Goal: Information Seeking & Learning: Check status

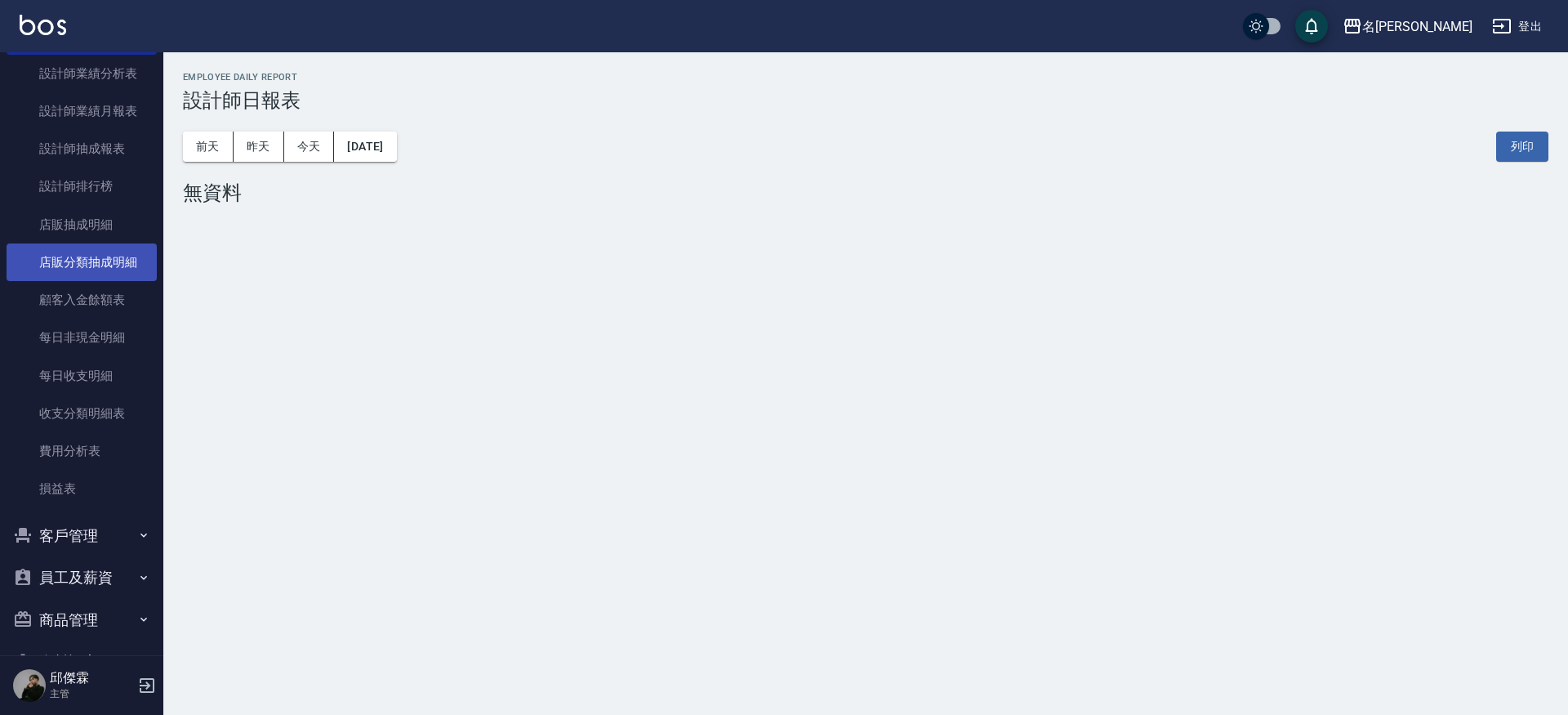
scroll to position [944, 0]
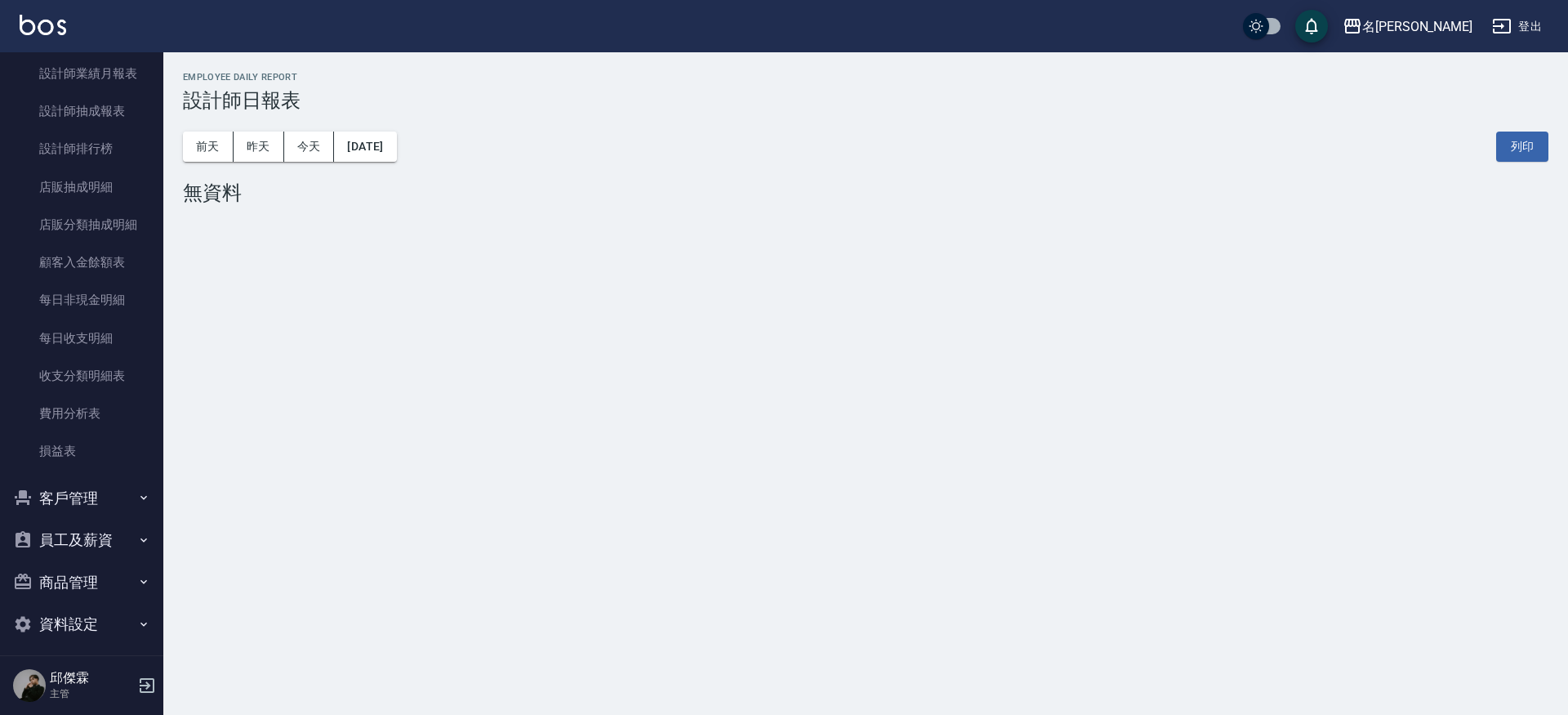
click at [73, 543] on button "員工及薪資" at bounding box center [82, 540] width 150 height 42
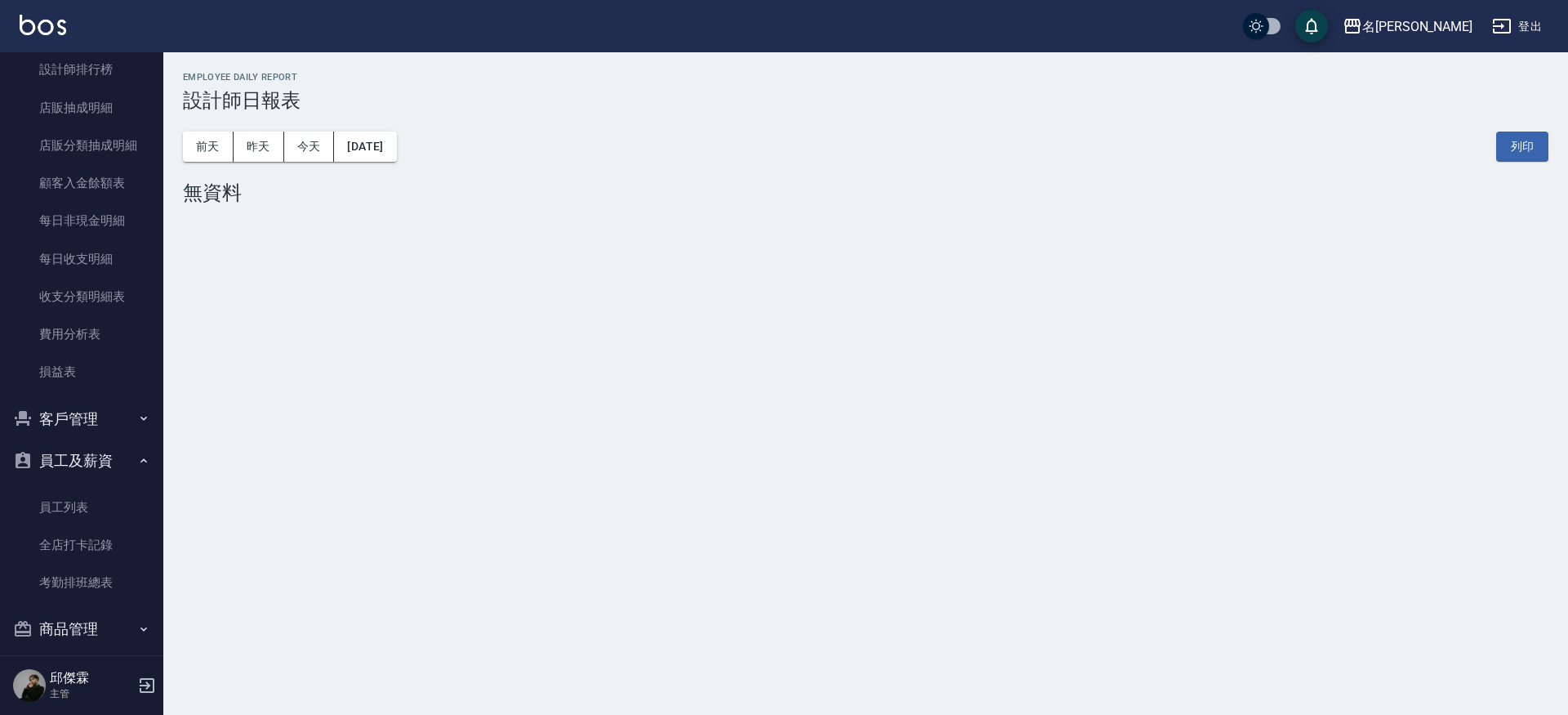
scroll to position [1040, 0]
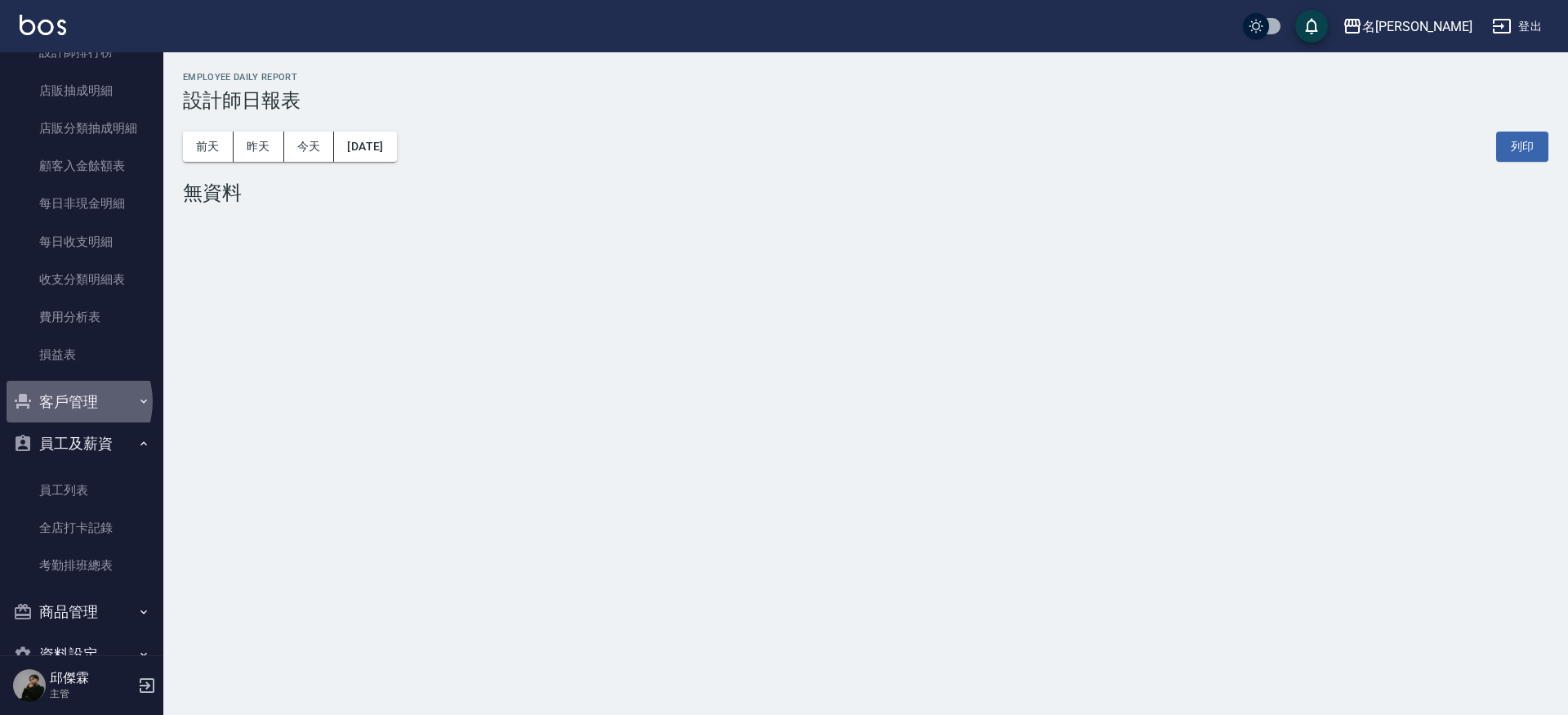
click at [69, 394] on button "客戶管理" at bounding box center [82, 402] width 150 height 42
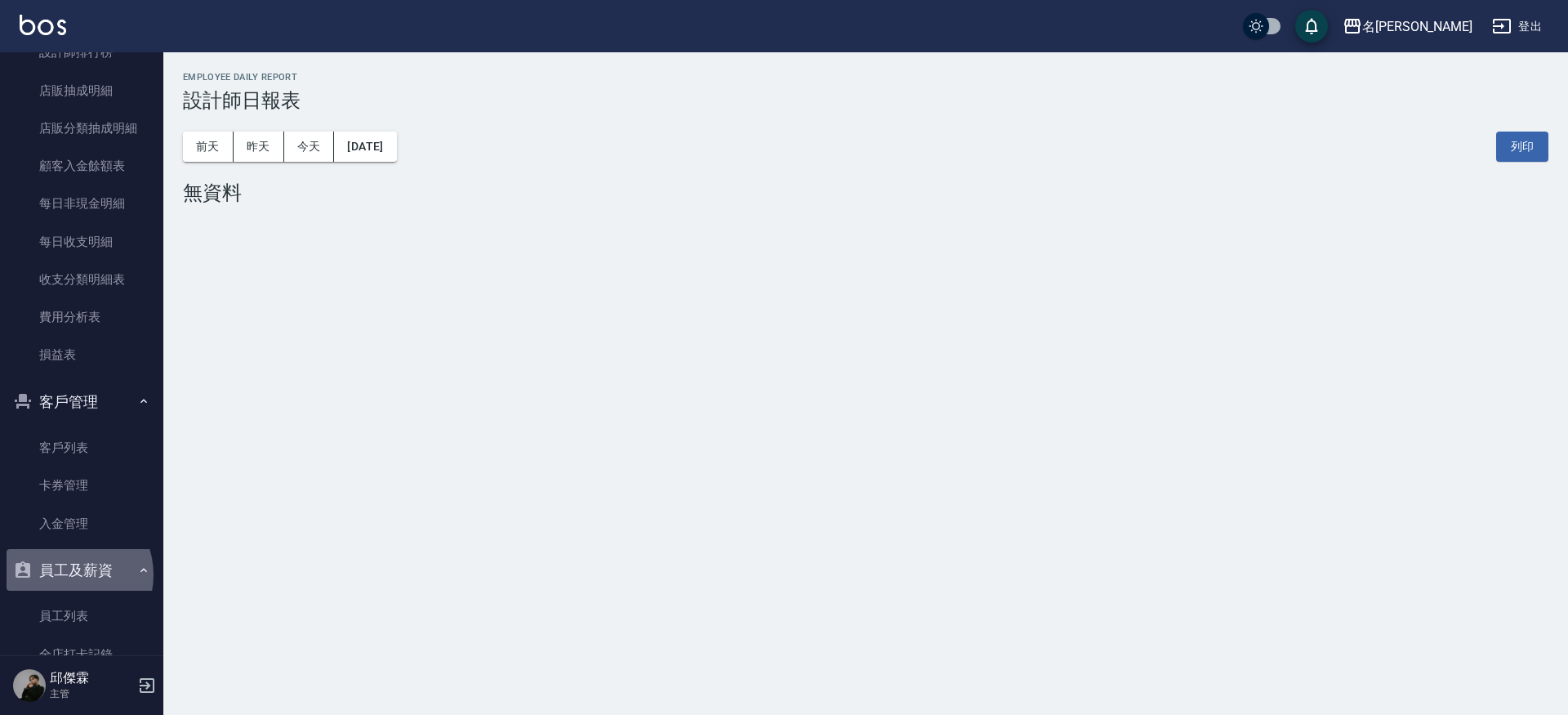
click at [68, 566] on button "員工及薪資" at bounding box center [82, 570] width 150 height 42
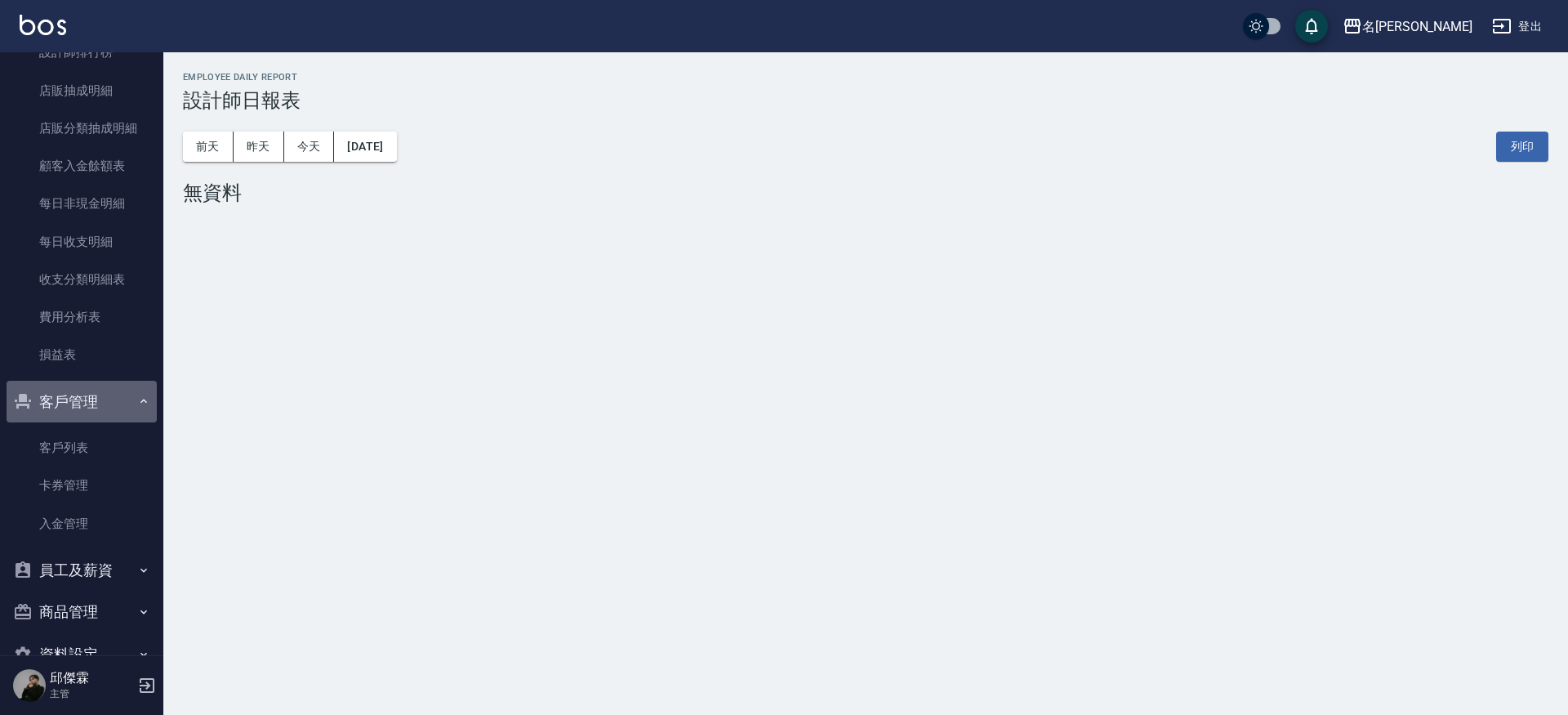
click at [111, 394] on button "客戶管理" at bounding box center [82, 402] width 150 height 42
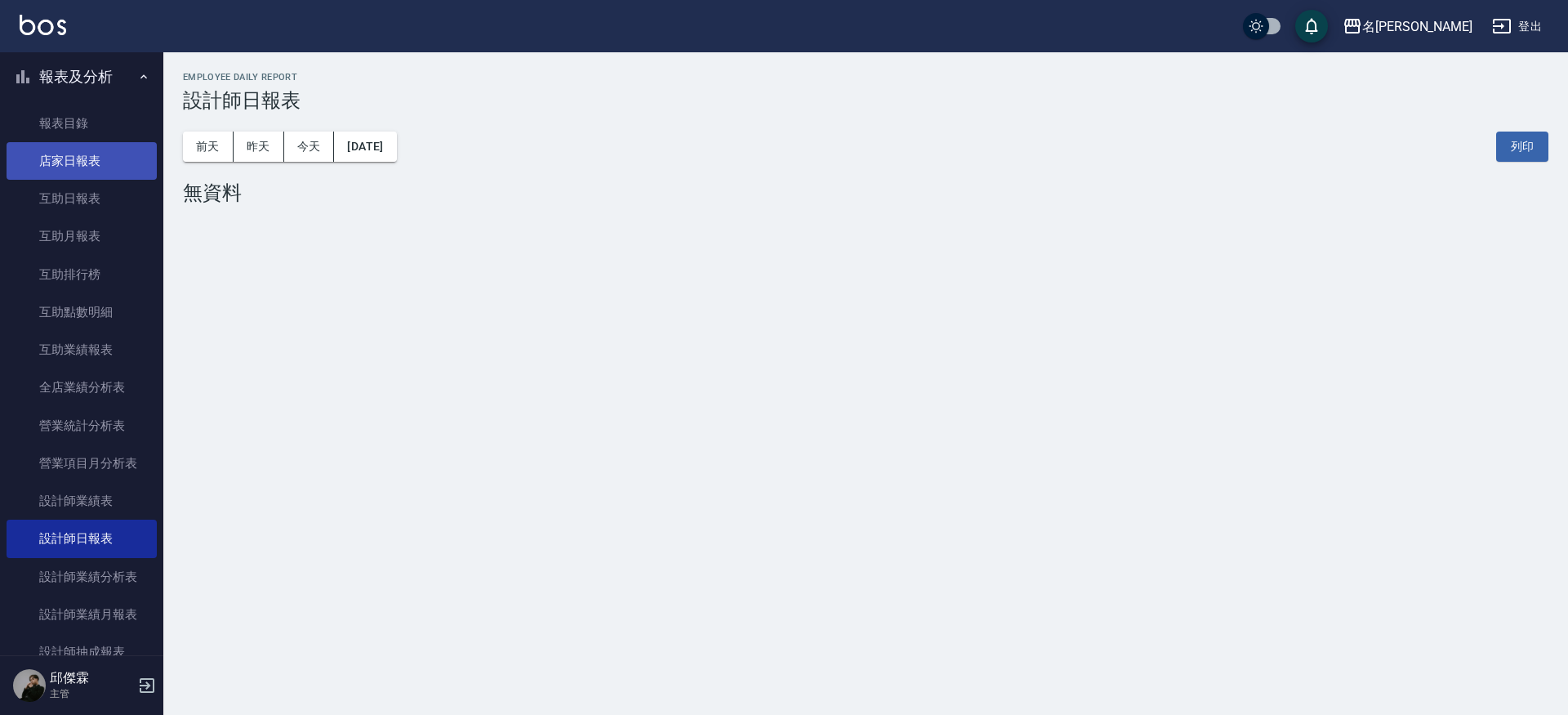
scroll to position [398, 0]
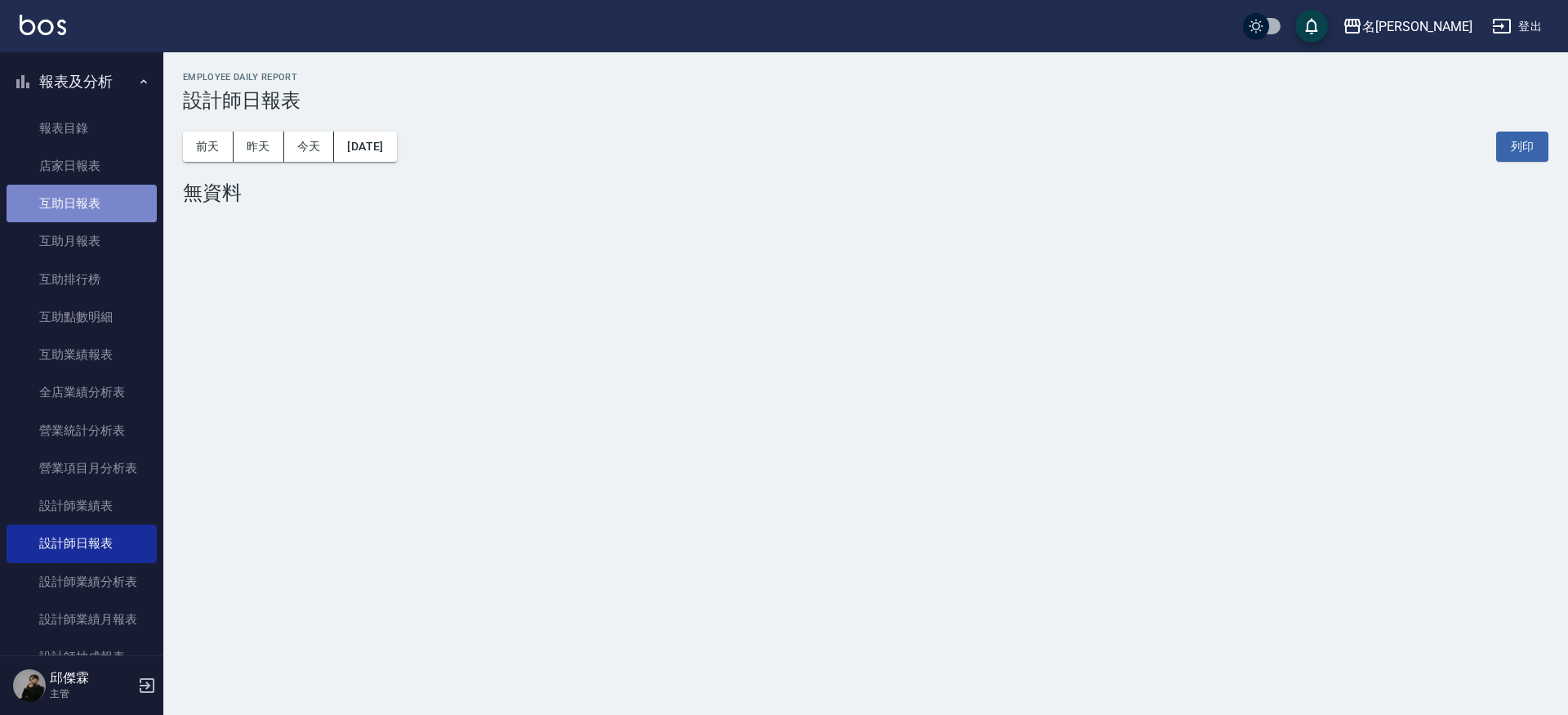
click at [95, 193] on link "互助日報表" at bounding box center [82, 203] width 150 height 37
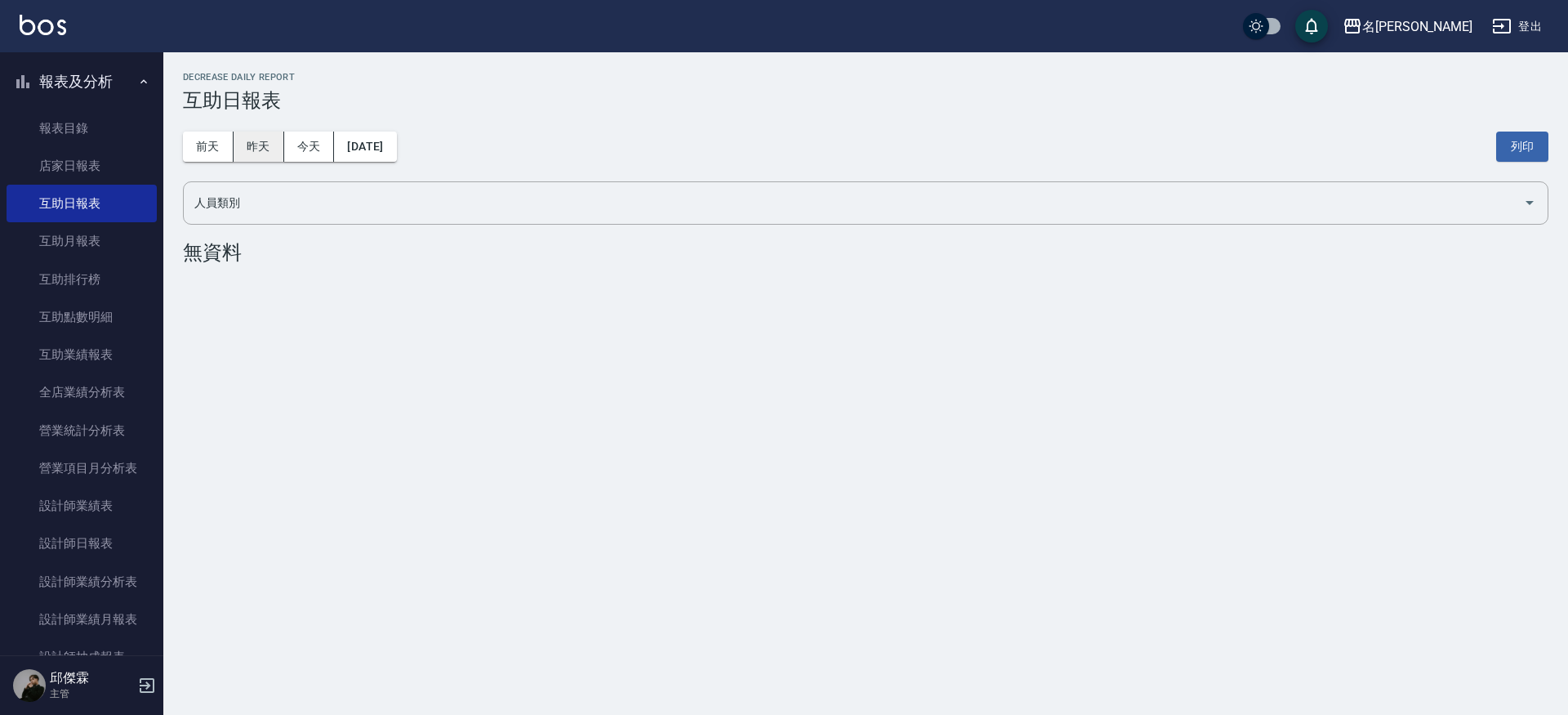
click at [262, 138] on button "昨天" at bounding box center [258, 146] width 51 height 30
